Goal: Find specific page/section: Find specific page/section

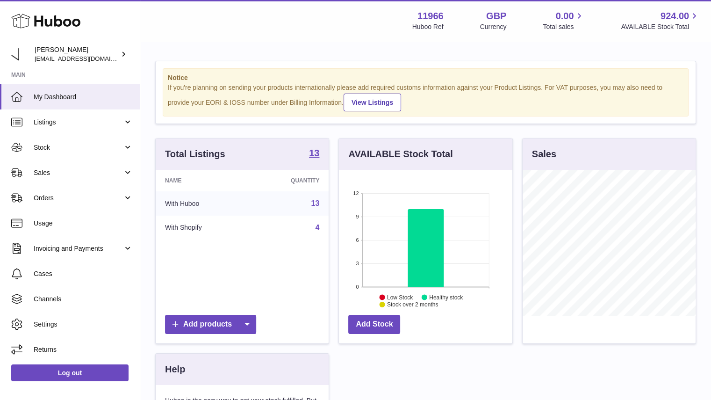
scroll to position [146, 173]
click at [431, 237] on icon at bounding box center [426, 248] width 36 height 78
